Goal: Information Seeking & Learning: Learn about a topic

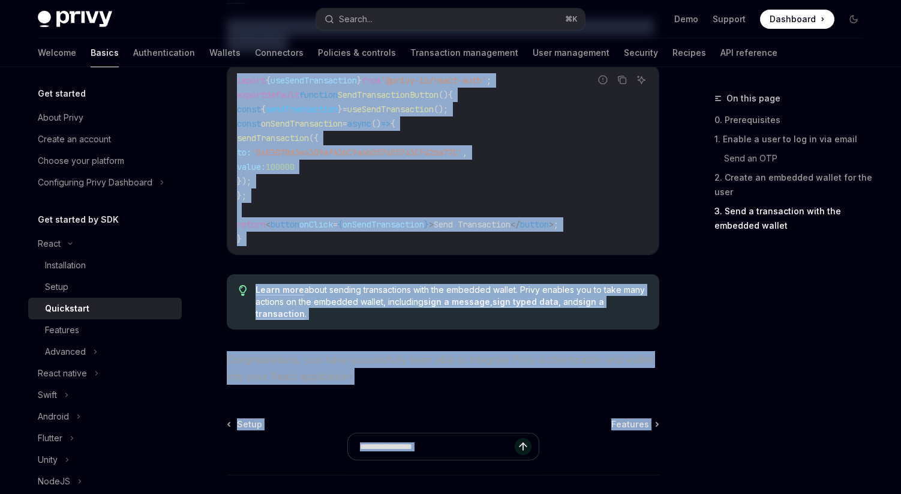
scroll to position [1262, 0]
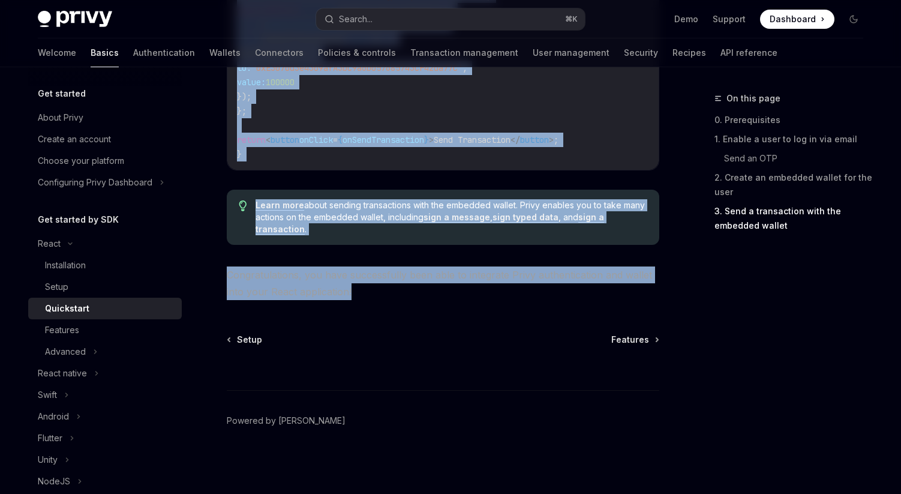
copy div "React Quickstart OpenAI Open in ChatGPT Learn how to authenticate users, create…"
drag, startPoint x: 226, startPoint y: 97, endPoint x: 407, endPoint y: 291, distance: 266.2
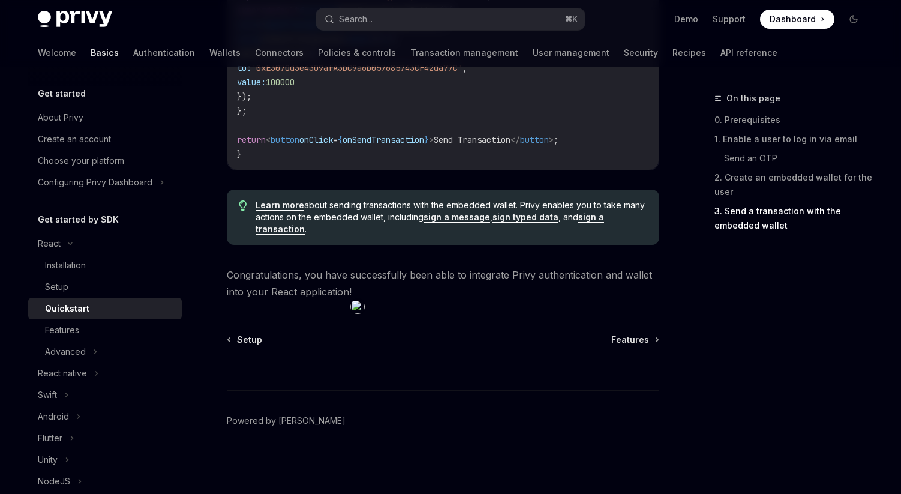
click at [491, 335] on div "Setup Features" at bounding box center [443, 340] width 433 height 12
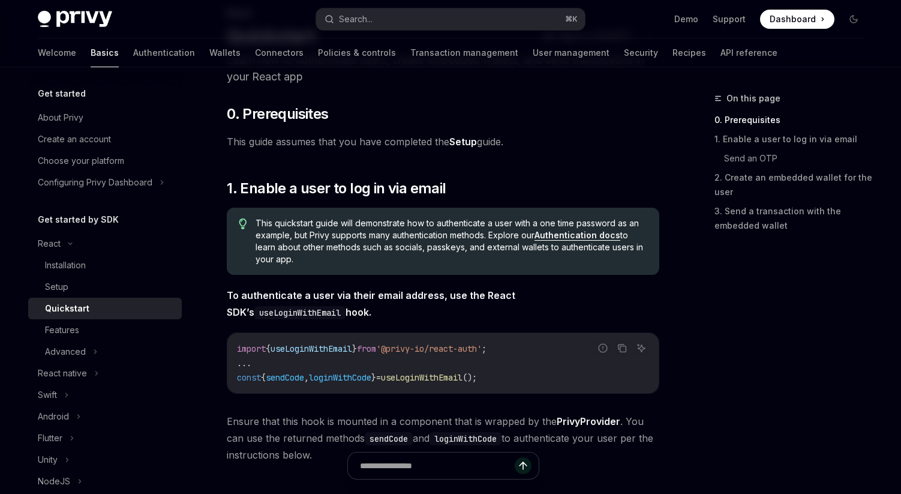
scroll to position [87, 0]
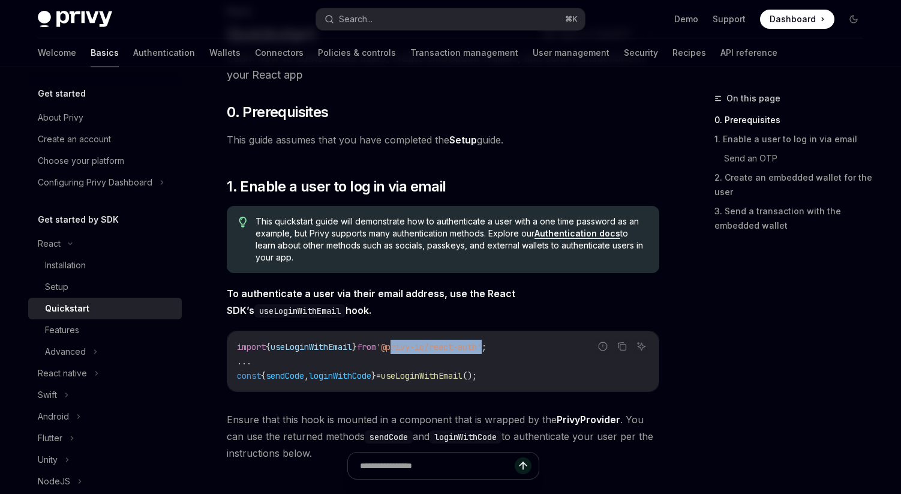
drag, startPoint x: 506, startPoint y: 349, endPoint x: 409, endPoint y: 347, distance: 97.2
click at [409, 347] on span "'@privy-io/react-auth'" at bounding box center [429, 346] width 106 height 11
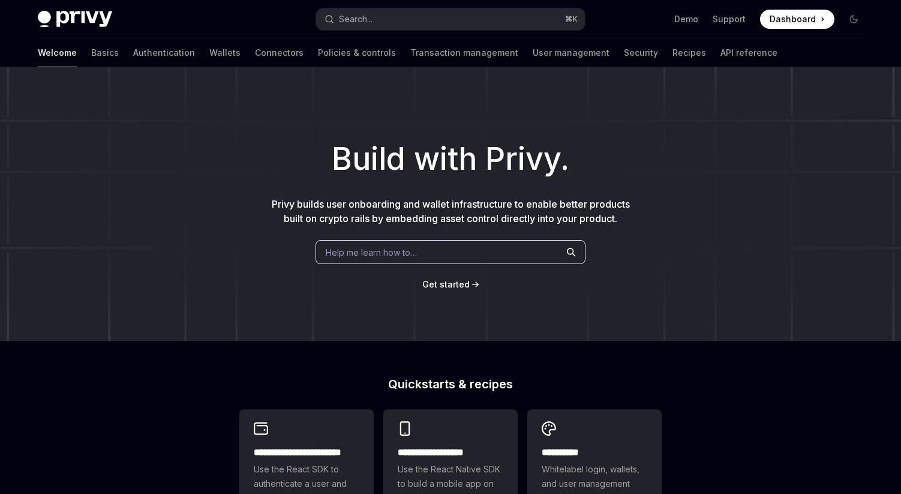
scroll to position [58, 0]
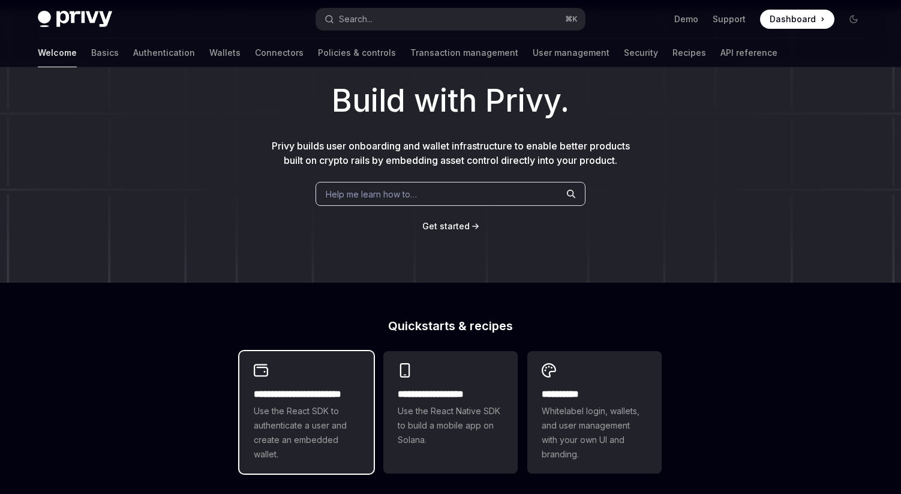
click at [320, 400] on h2 "**********" at bounding box center [307, 394] width 106 height 14
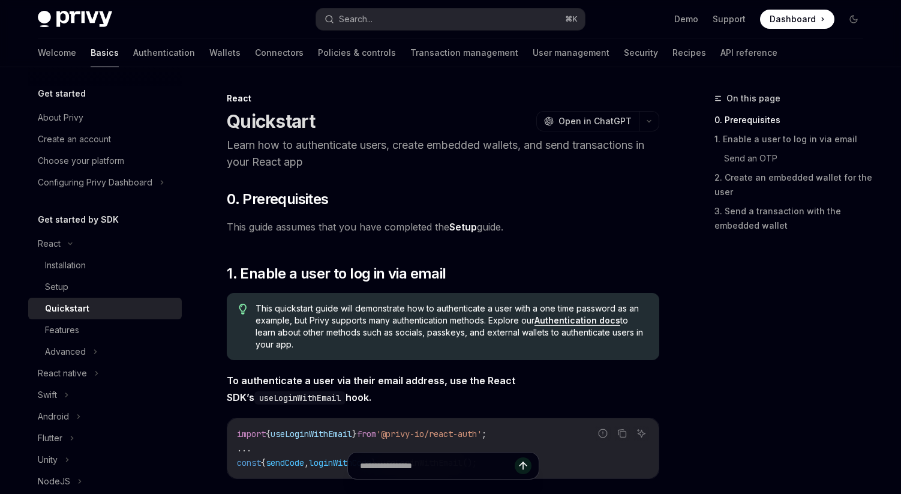
click at [76, 98] on h5 "Get started" at bounding box center [62, 93] width 48 height 14
click at [73, 93] on h5 "Get started" at bounding box center [62, 93] width 48 height 14
click at [74, 115] on div "About Privy" at bounding box center [61, 117] width 46 height 14
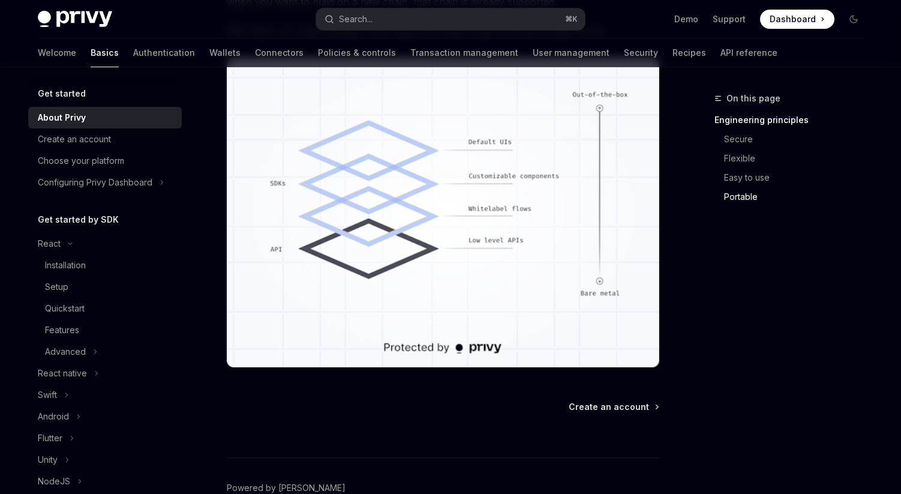
scroll to position [1091, 0]
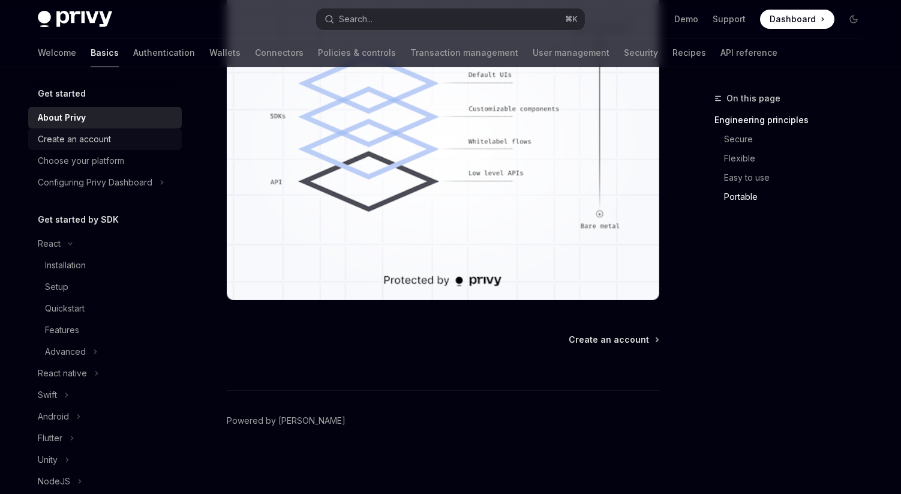
click at [131, 143] on div "Create an account" at bounding box center [106, 139] width 137 height 14
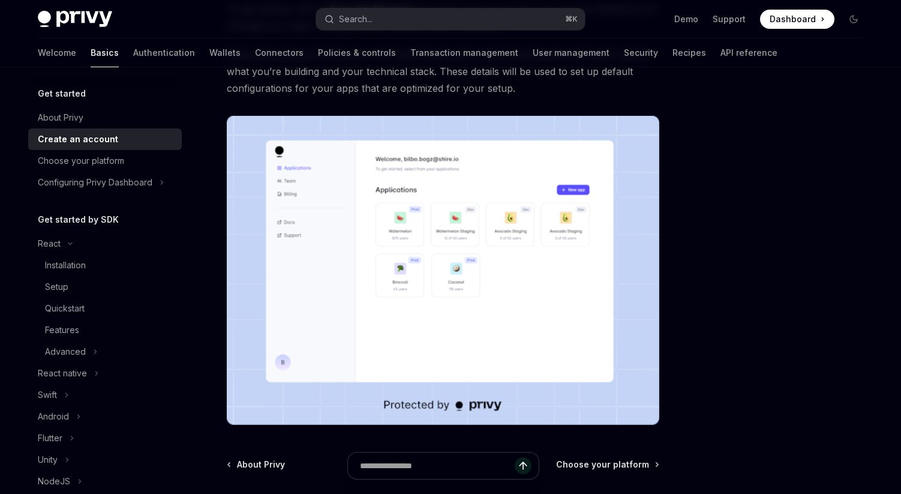
scroll to position [149, 0]
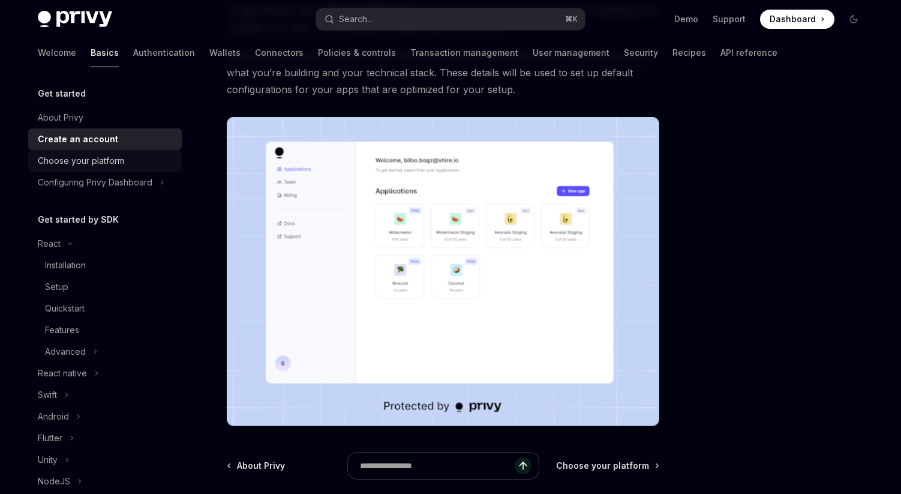
click at [104, 159] on div "Choose your platform" at bounding box center [81, 161] width 86 height 14
type textarea "*"
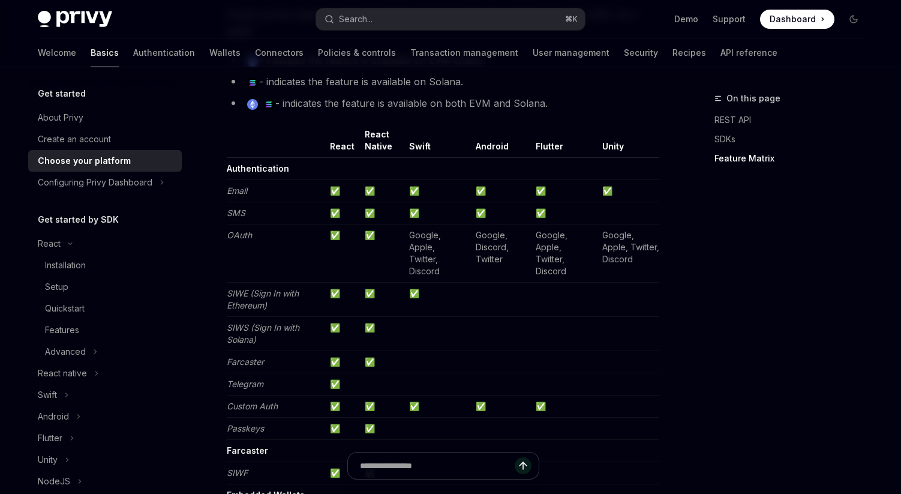
scroll to position [1144, 0]
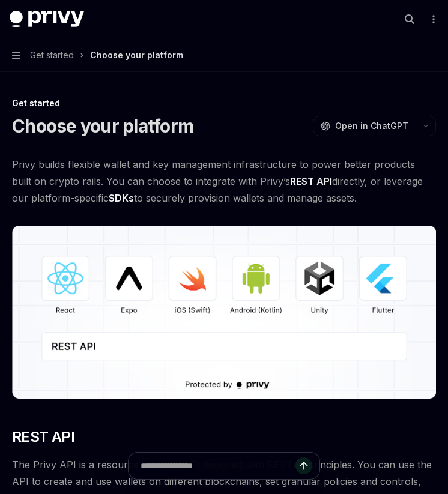
type textarea "*"
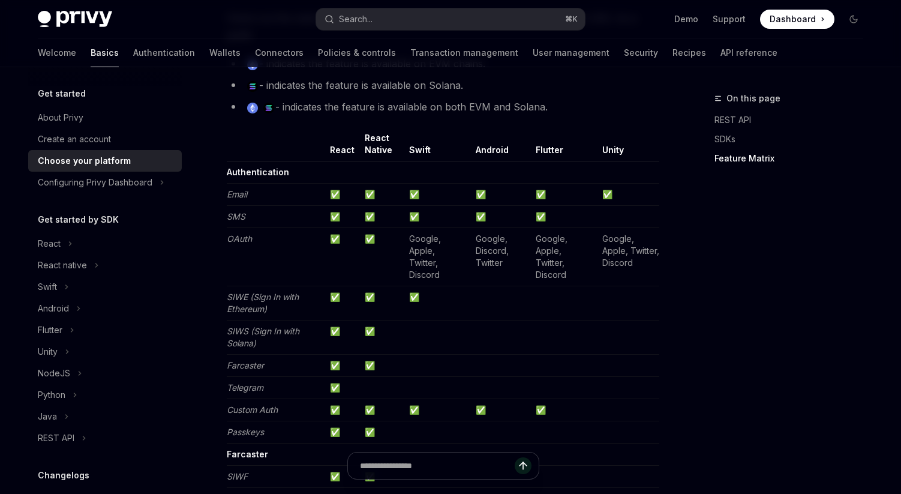
scroll to position [1144, 0]
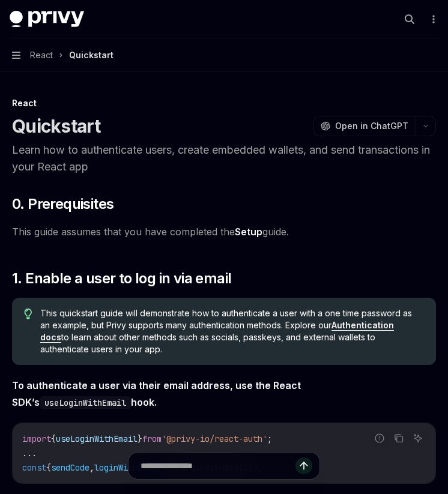
type textarea "*"
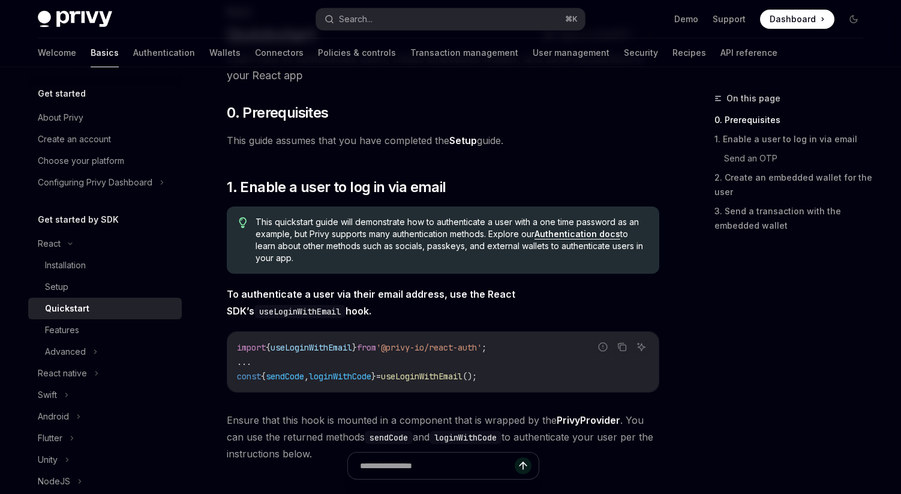
scroll to position [87, 0]
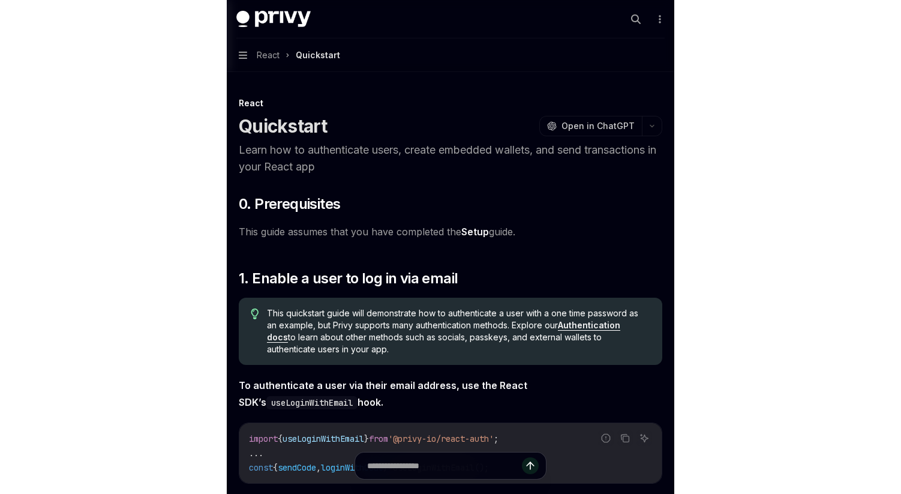
scroll to position [87, 0]
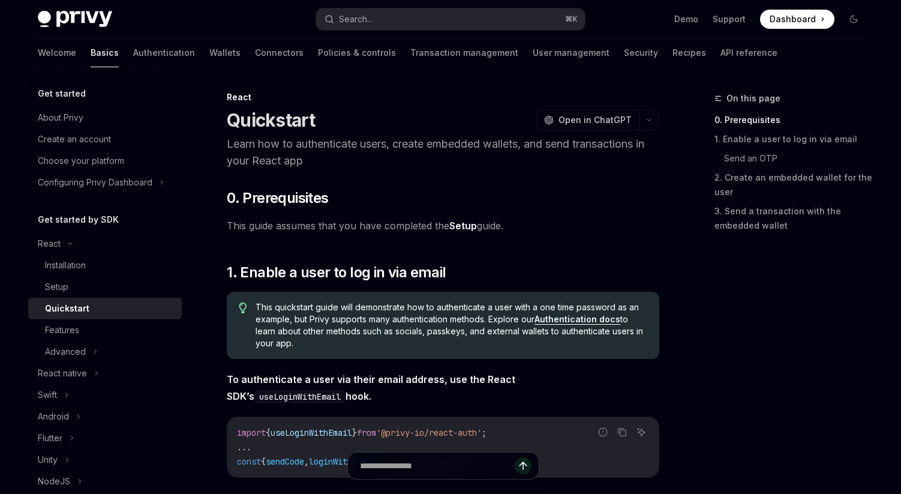
type textarea "*"
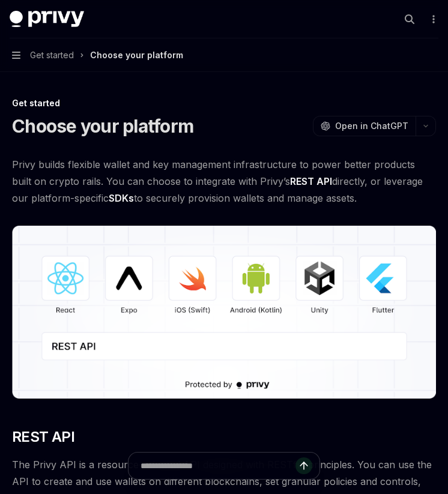
type textarea "*"
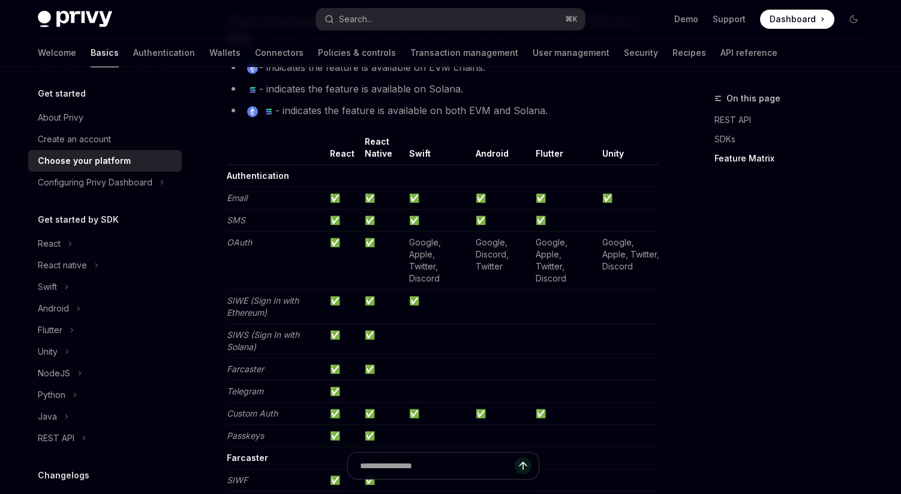
scroll to position [1144, 0]
